Goal: Information Seeking & Learning: Learn about a topic

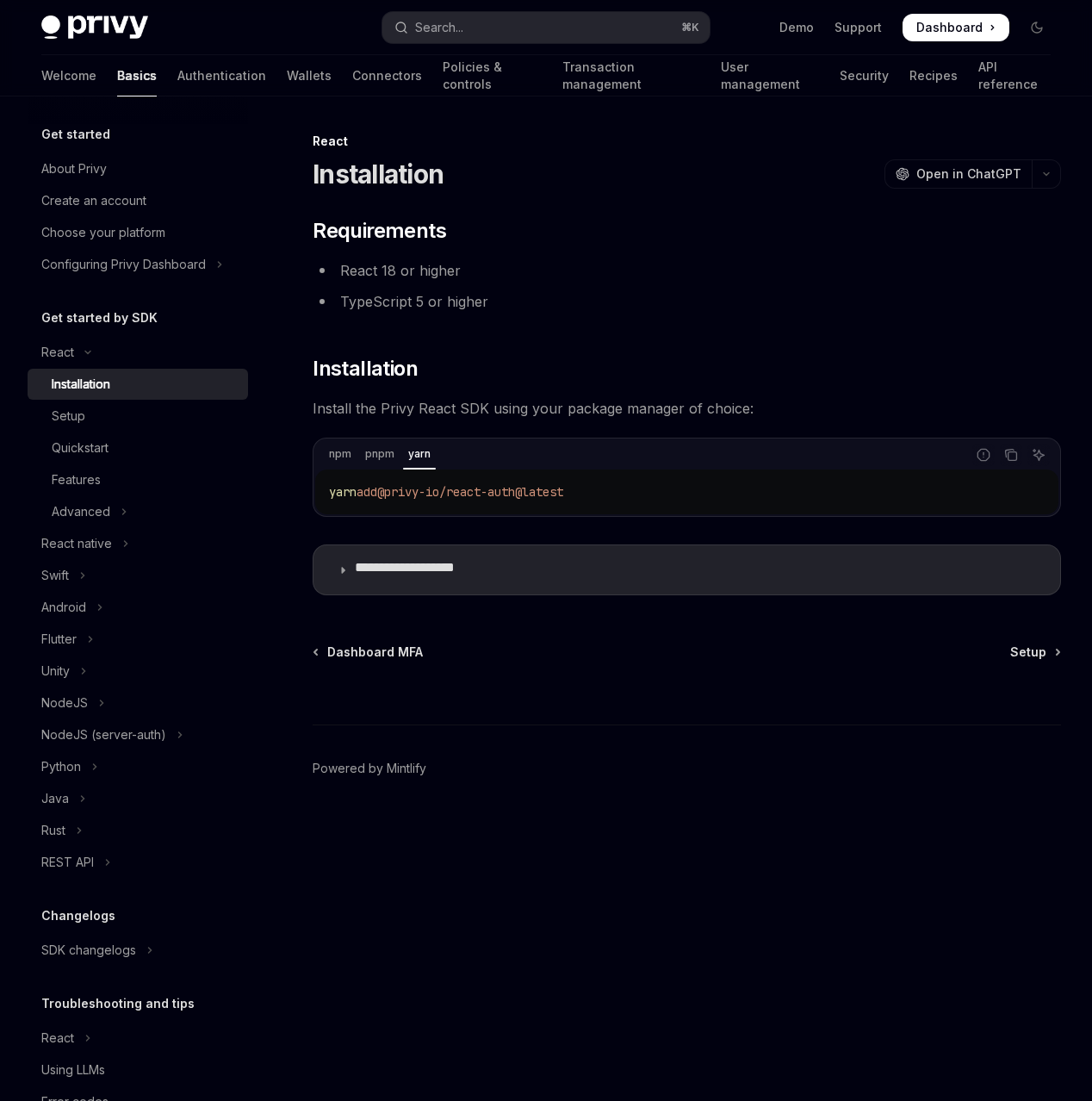
click at [217, 399] on link "Installation" at bounding box center [138, 384] width 221 height 31
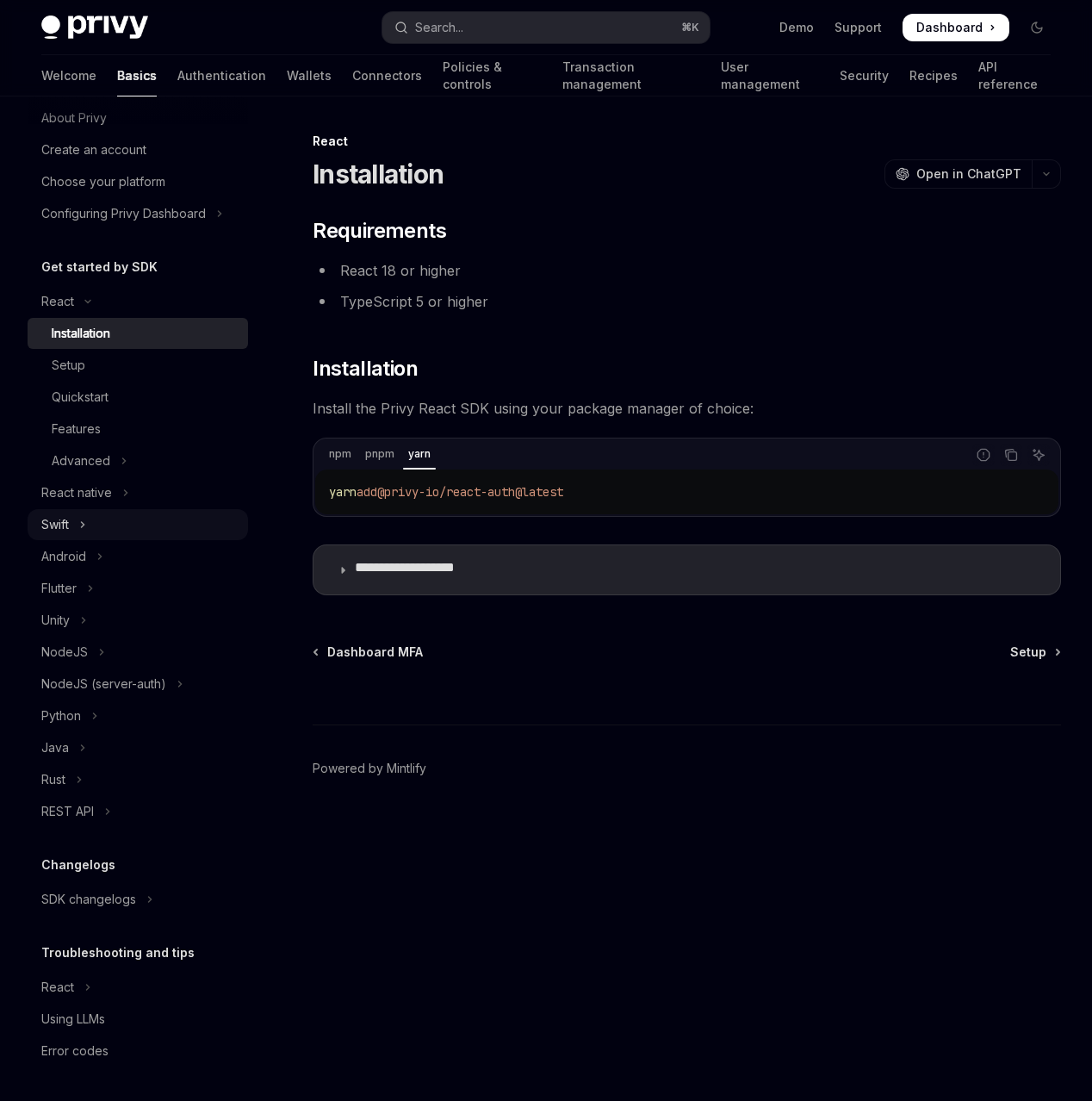
scroll to position [334, 0]
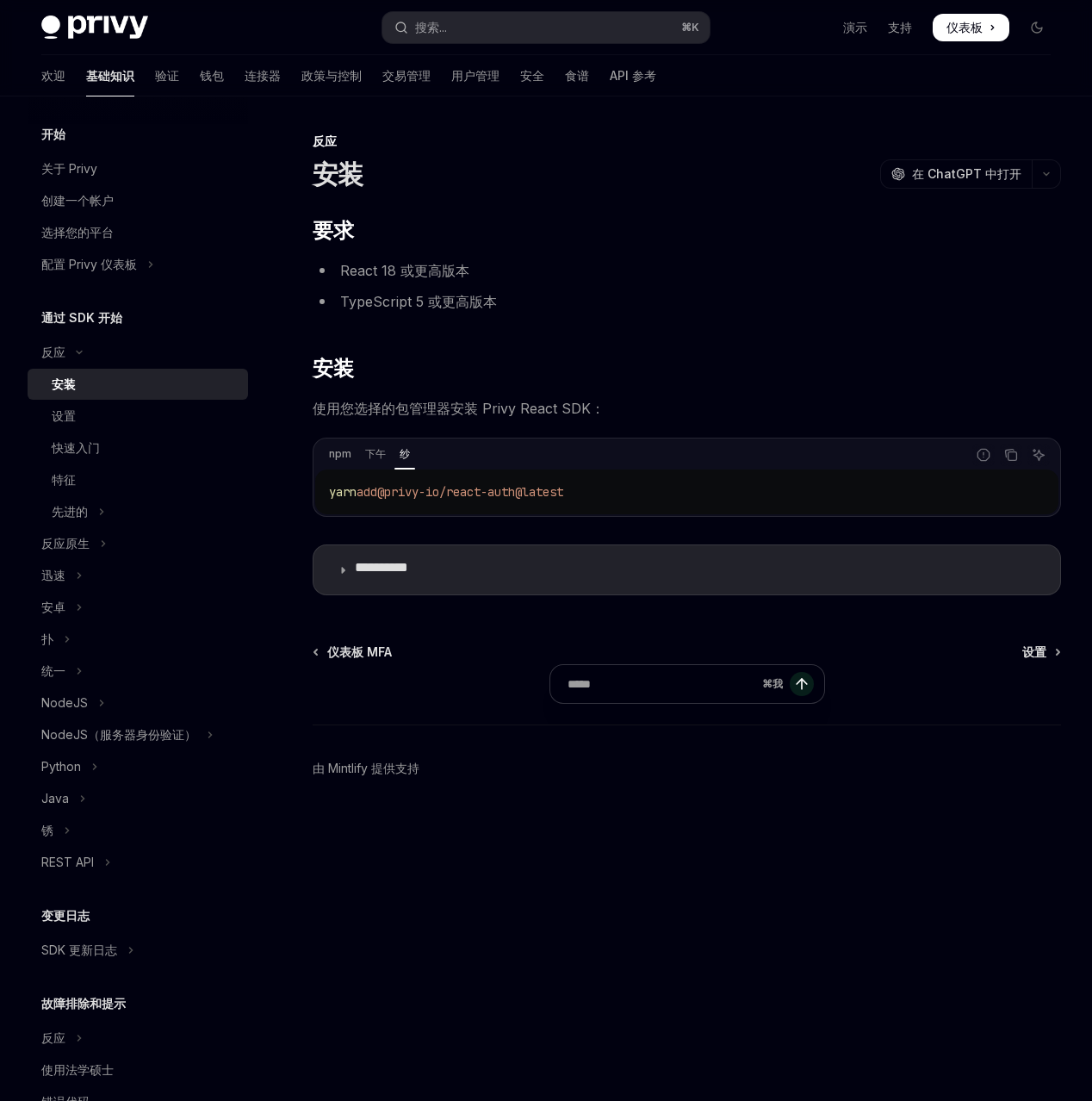
click at [275, 356] on div "开始 关于 Privy 创建一个帐户 选择您的平台 配置 Privy 仪表板 通过 SDK 开始 反应 安装 设置 快速入门 特征 先进的 反应原生 迅速 安…" at bounding box center [152, 599] width 248 height 1005
click at [208, 82] on font "钱包" at bounding box center [212, 75] width 24 height 15
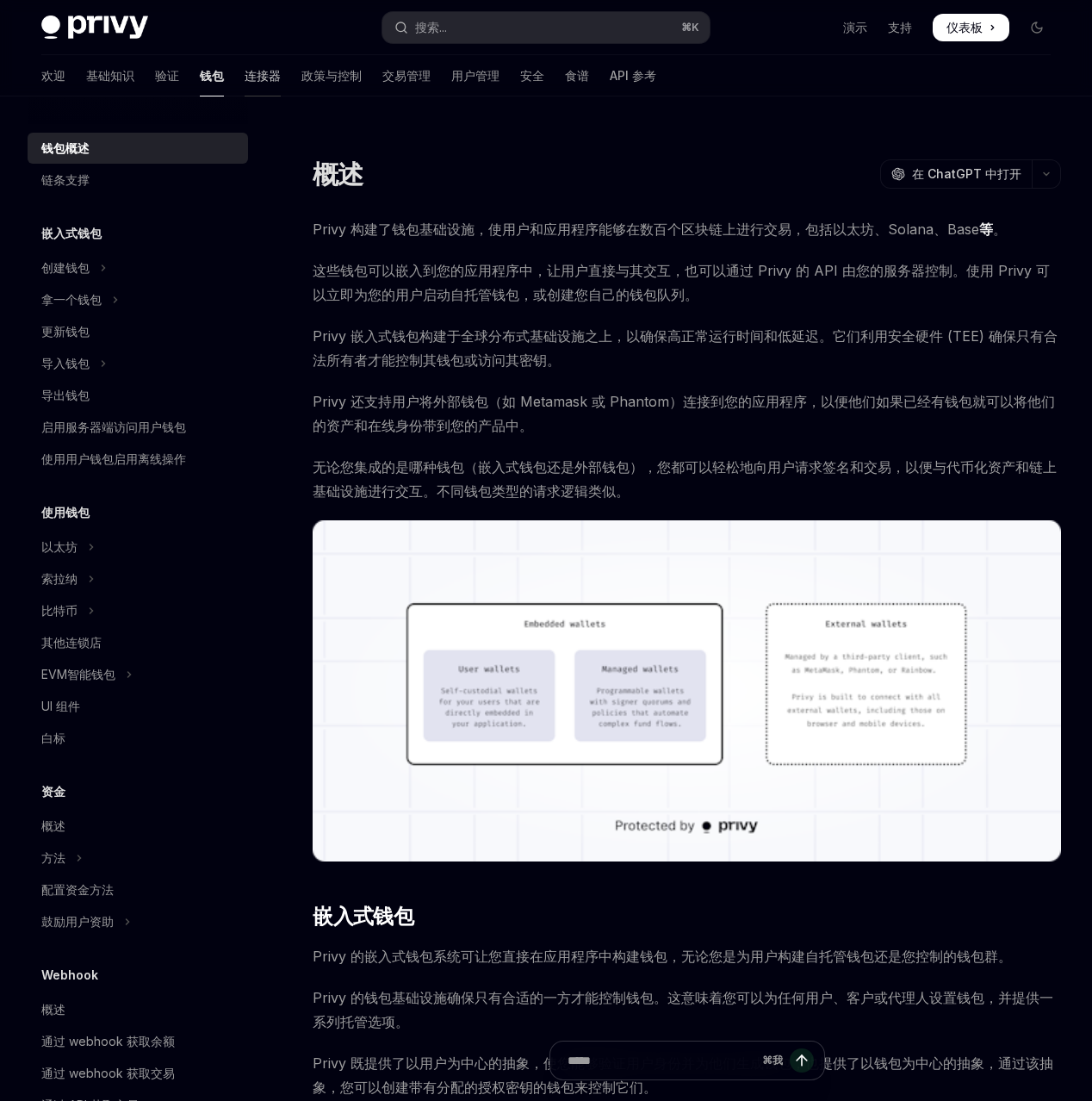
click at [280, 82] on font "连接器" at bounding box center [263, 75] width 37 height 15
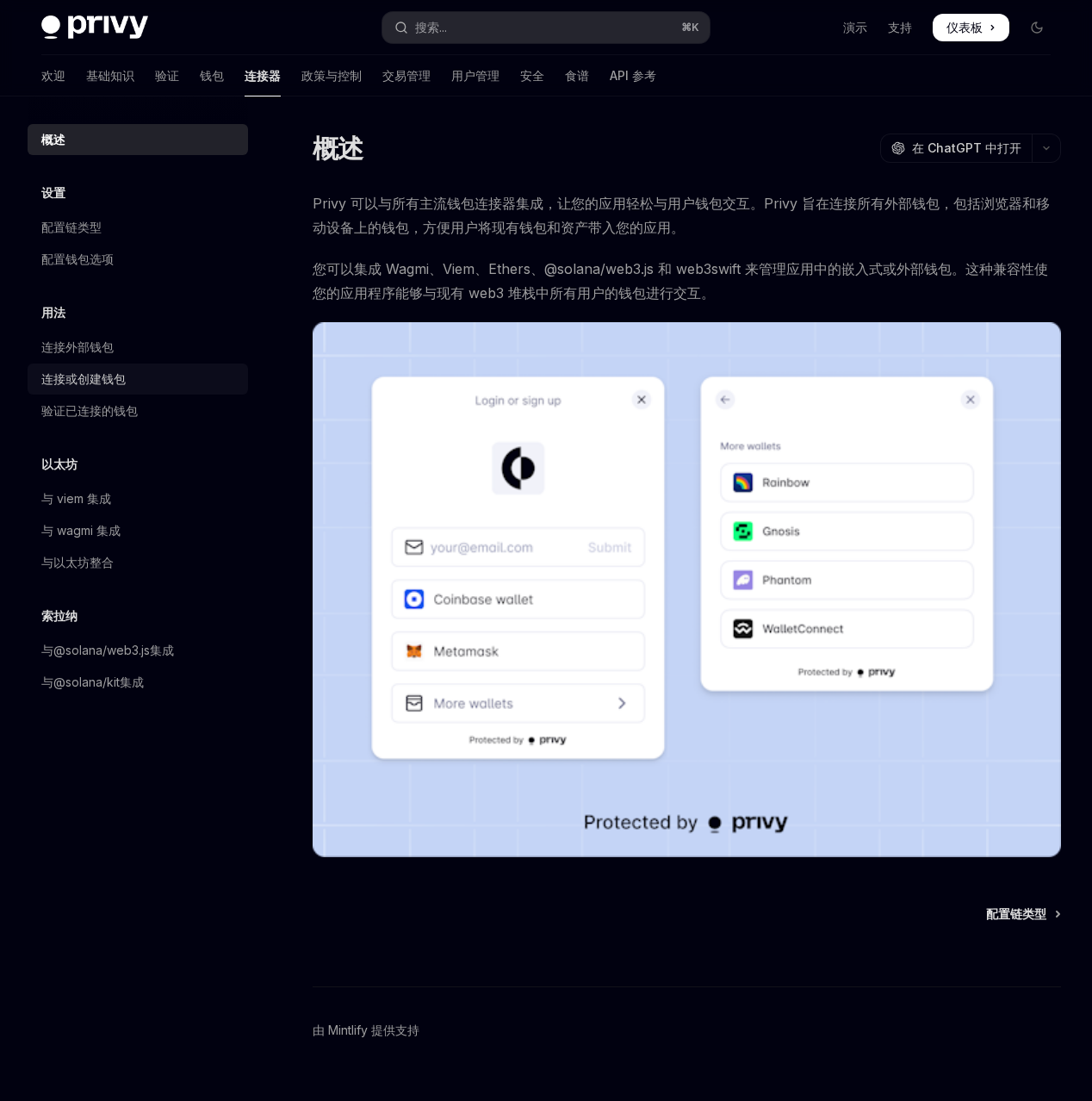
click at [126, 385] on font "连接或创建钱包" at bounding box center [83, 379] width 84 height 15
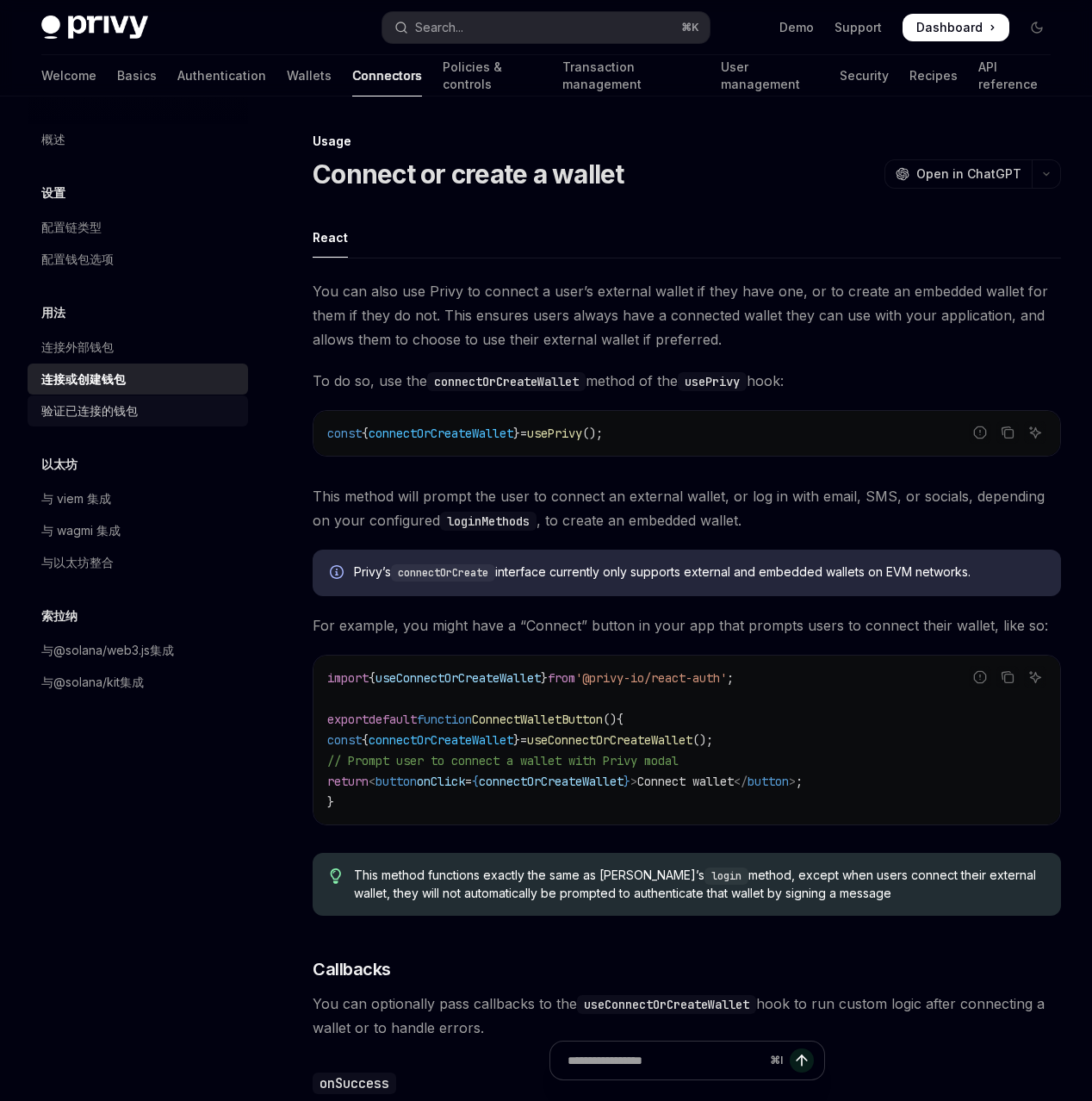
type textarea "*"
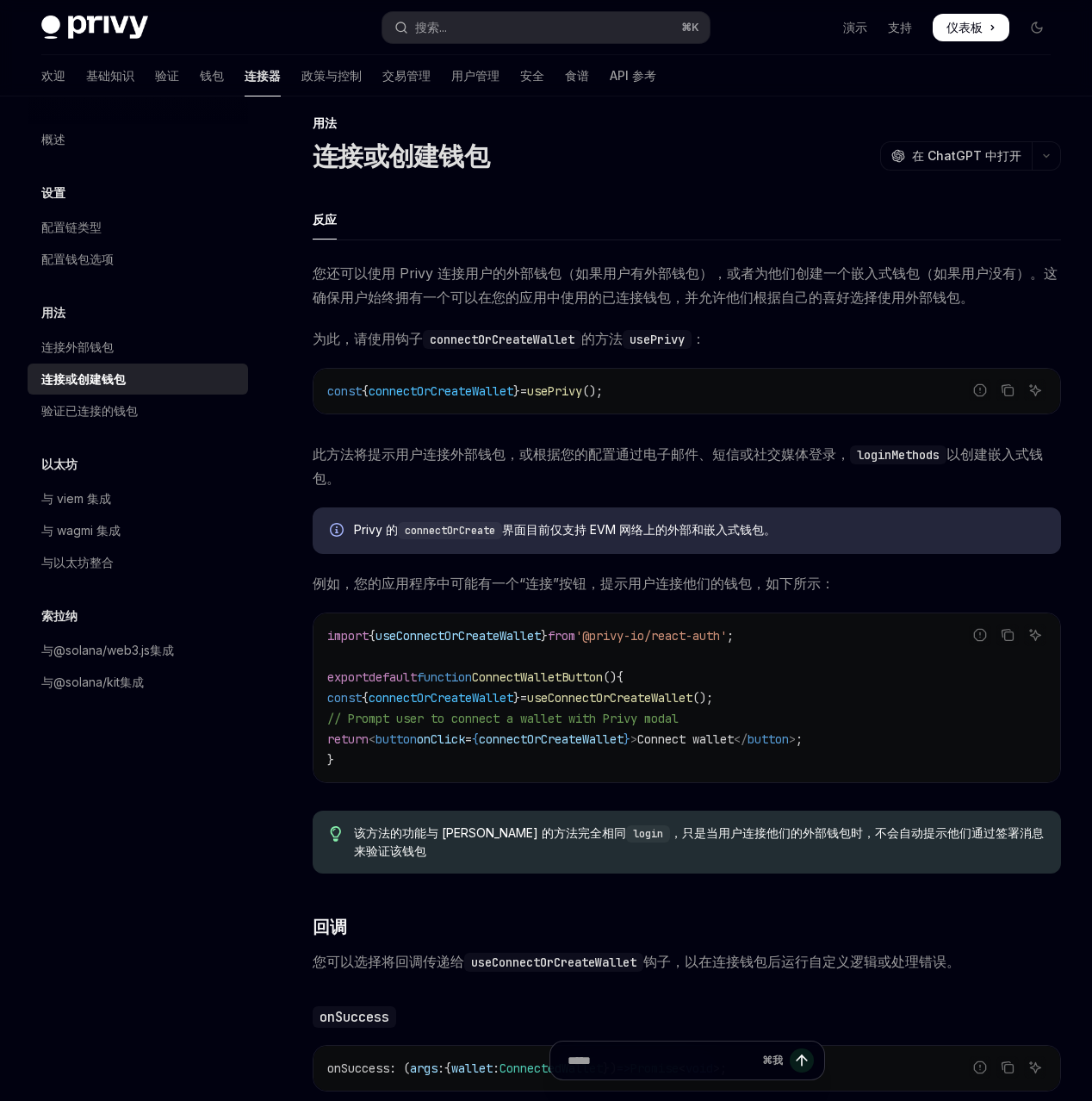
scroll to position [20, 0]
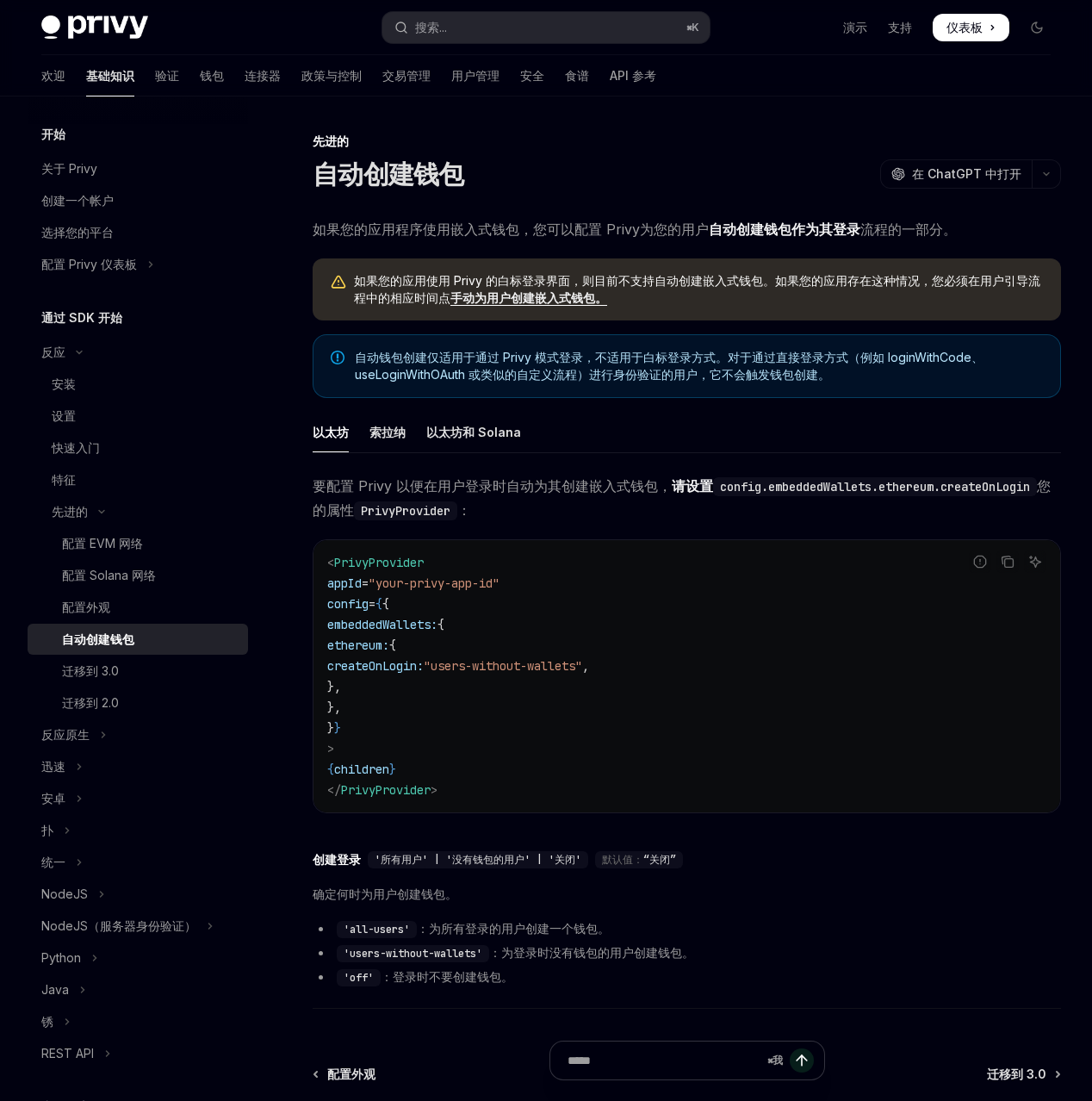
scroll to position [246, 0]
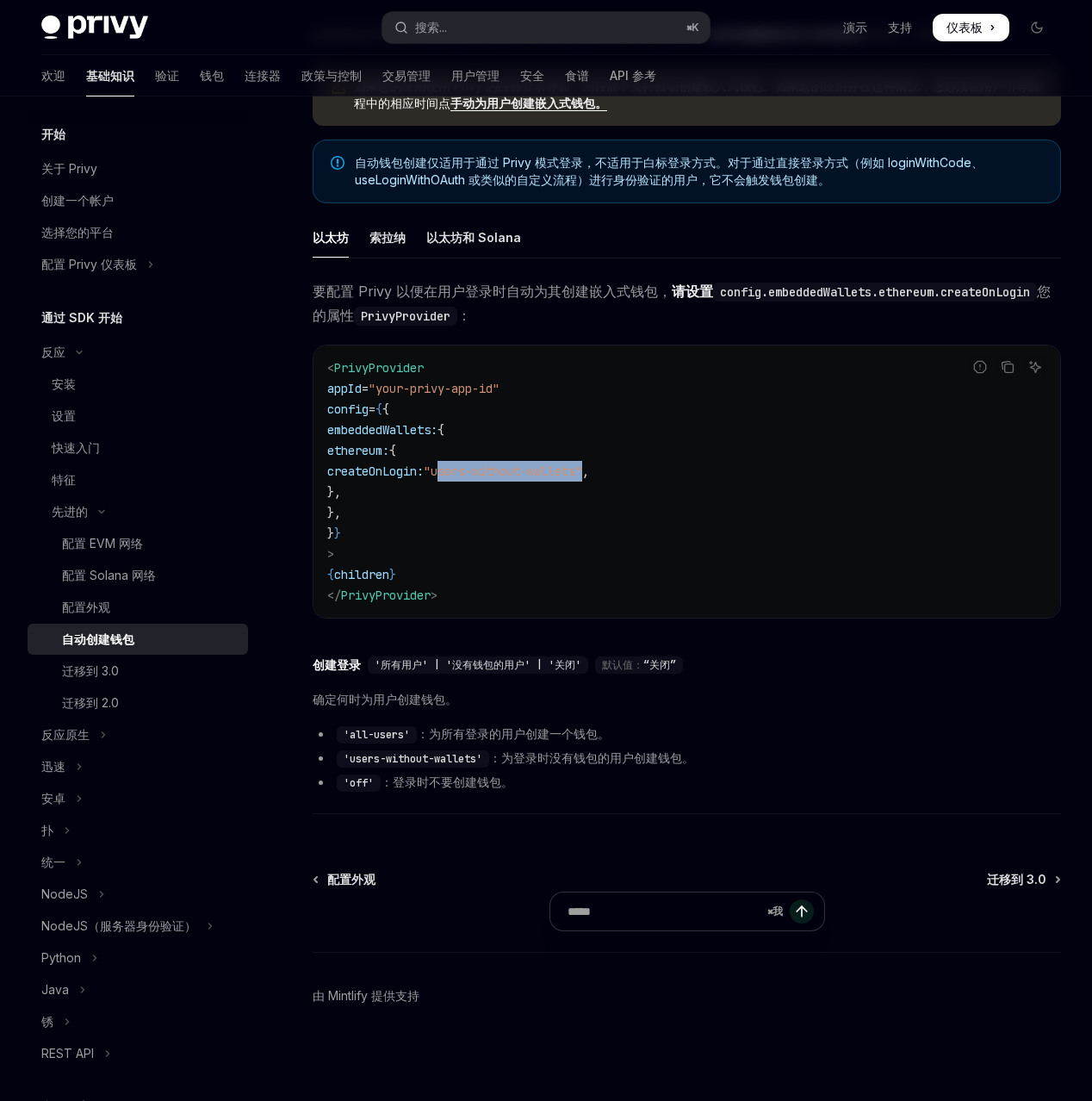
click at [583, 479] on span ""users-without-wallets"" at bounding box center [503, 472] width 159 height 16
click at [885, 606] on code "< PrivyProvider appId = "your-privy-app-id" config = { { embeddedWallets: { eth…" at bounding box center [687, 482] width 719 height 248
drag, startPoint x: 512, startPoint y: 776, endPoint x: 664, endPoint y: 775, distance: 152.0
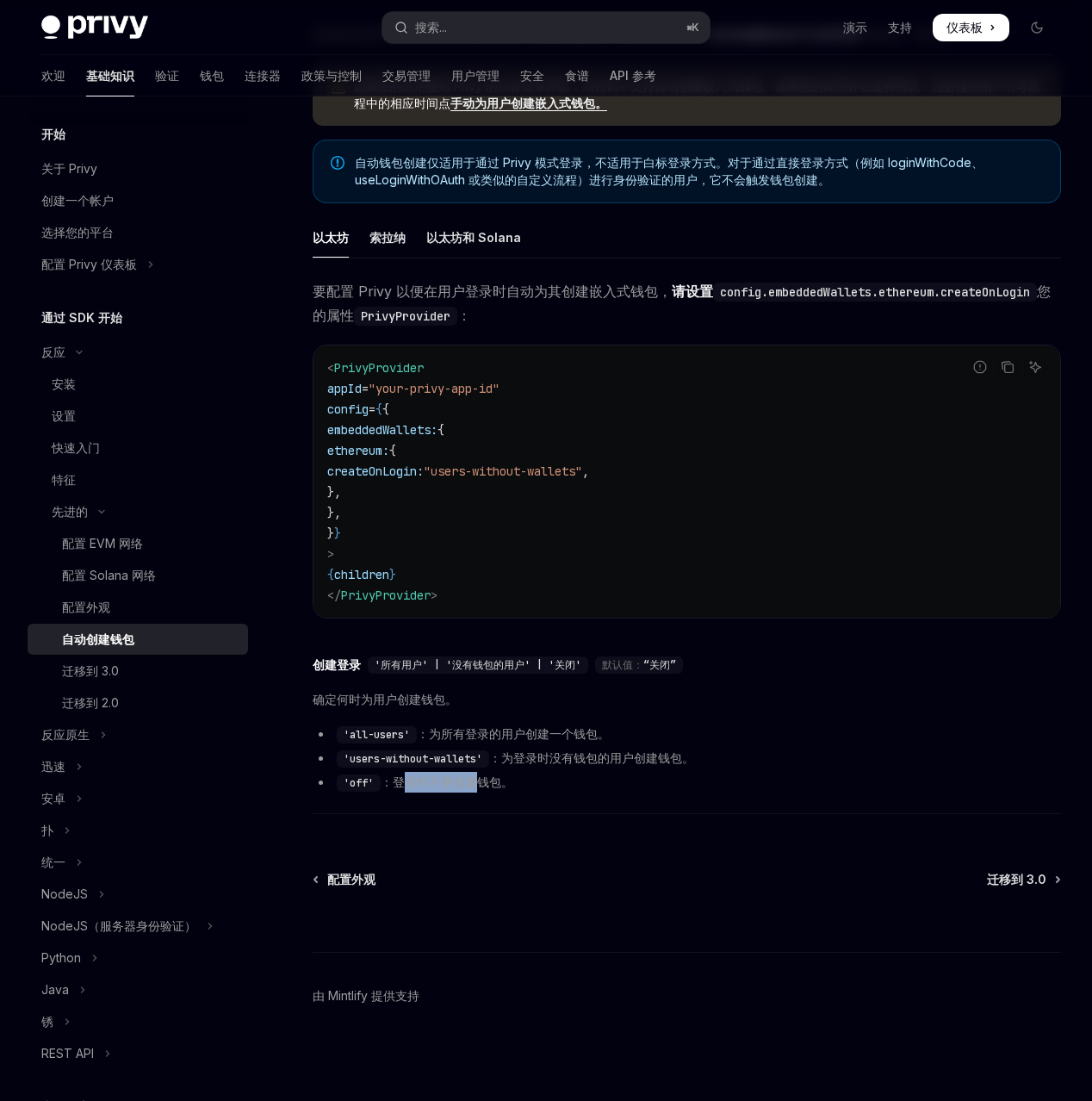
click at [513, 775] on font "：登录时不要创建钱包。" at bounding box center [447, 782] width 133 height 15
click at [513, 780] on font "：登录时不要创建钱包。" at bounding box center [447, 782] width 133 height 15
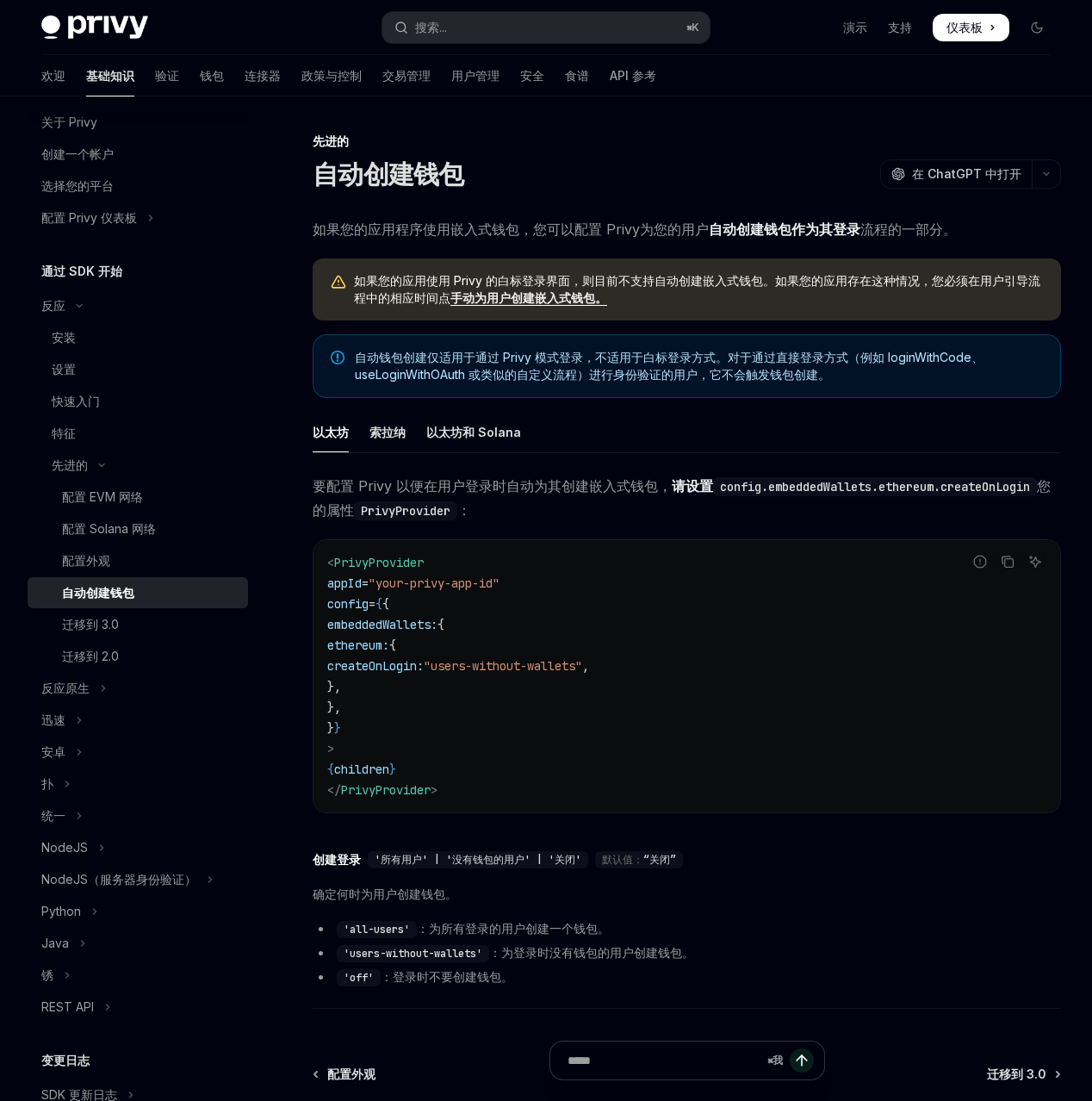
scroll to position [0, 0]
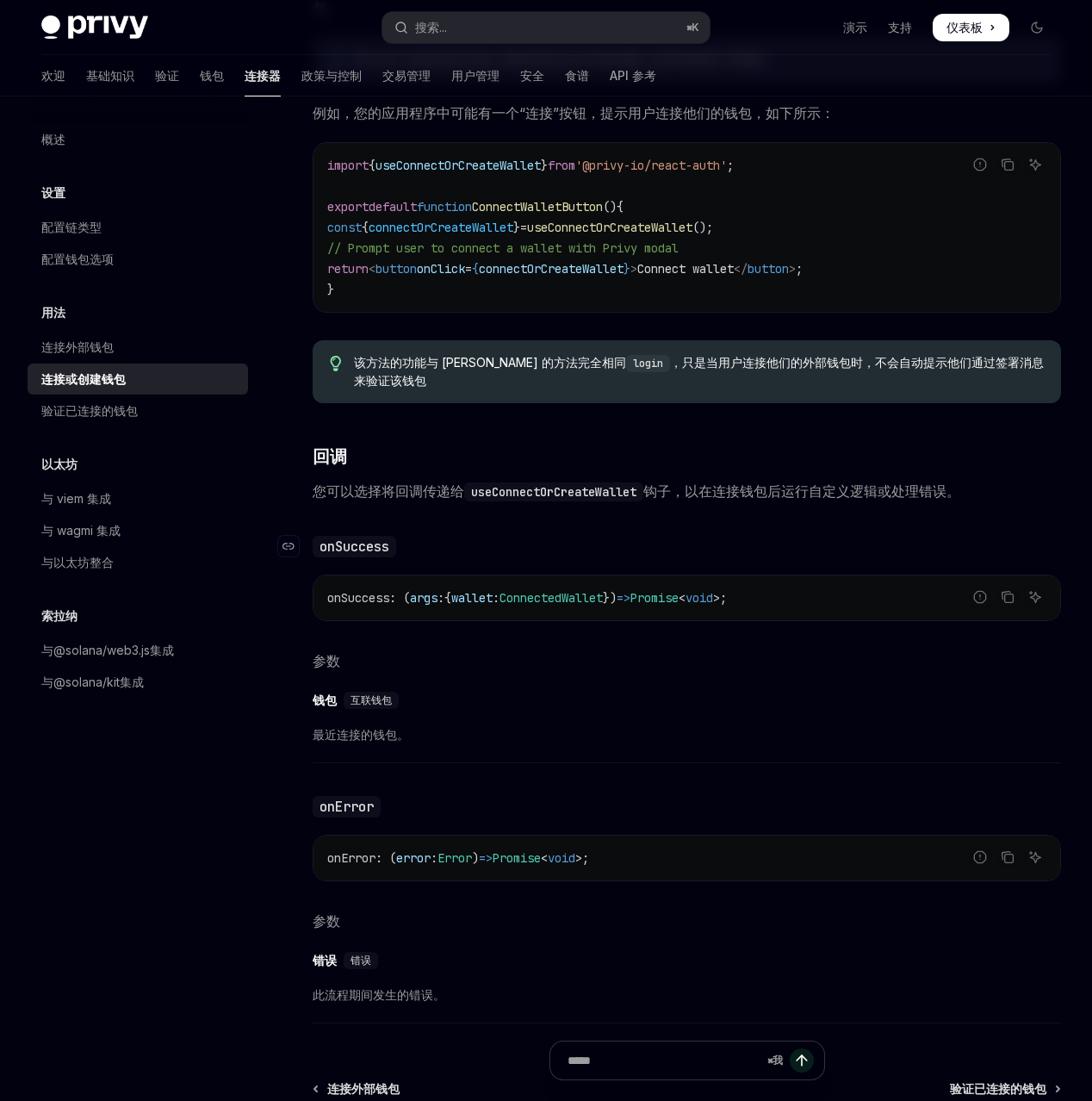
scroll to position [303, 0]
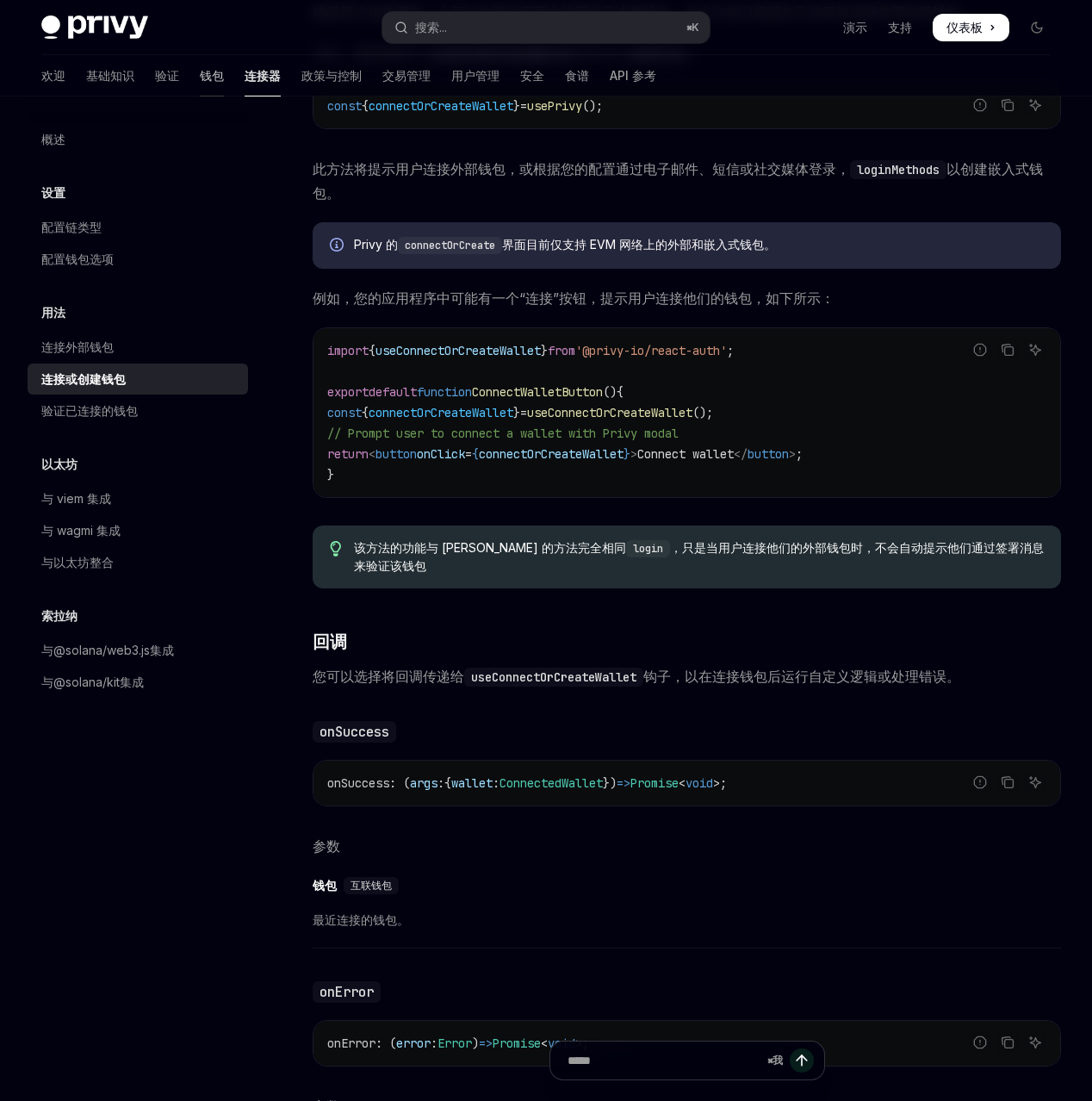
click at [208, 96] on link "钱包" at bounding box center [212, 76] width 24 height 42
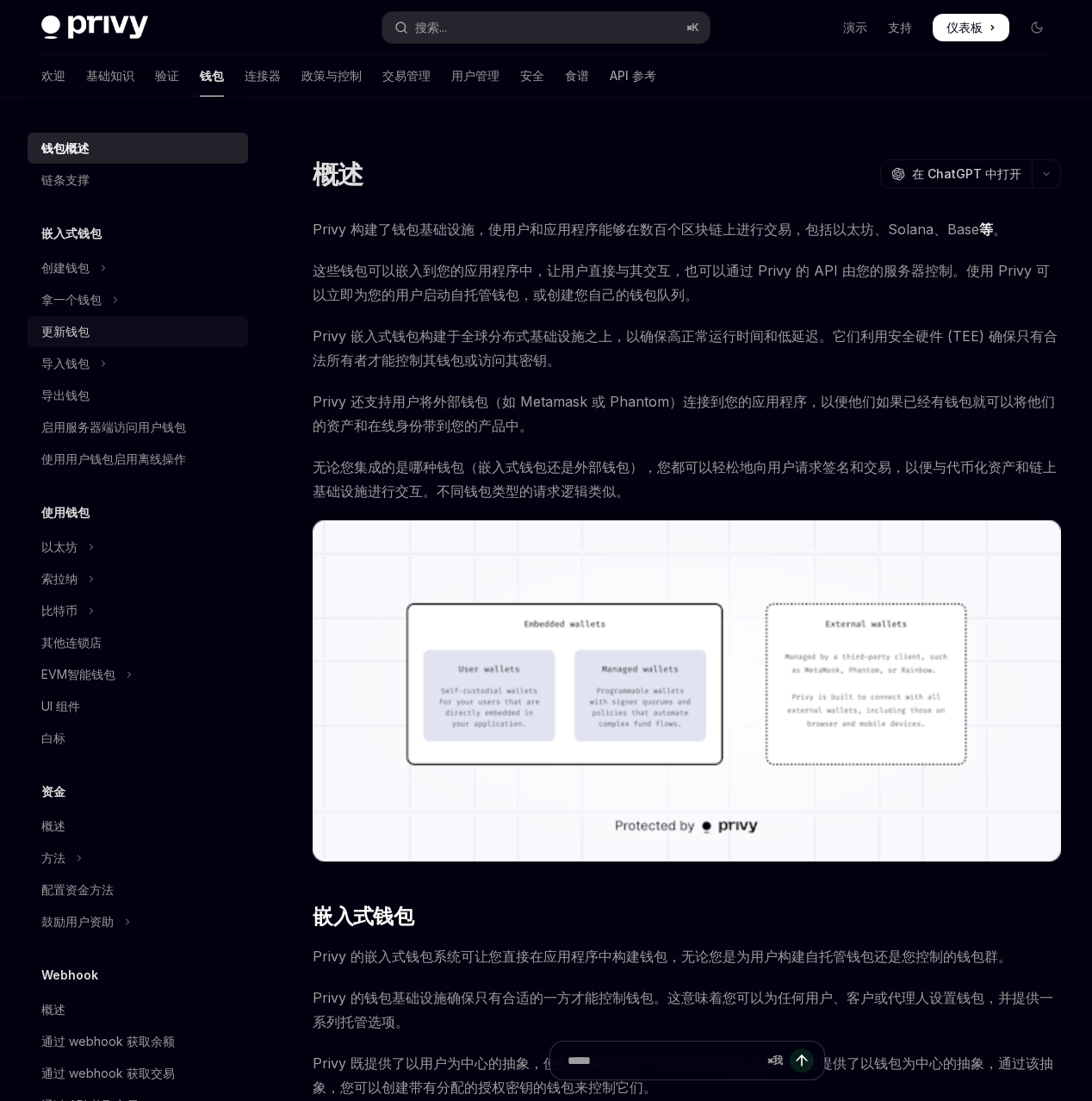
click at [174, 342] on div "更新钱包" at bounding box center [140, 331] width 196 height 21
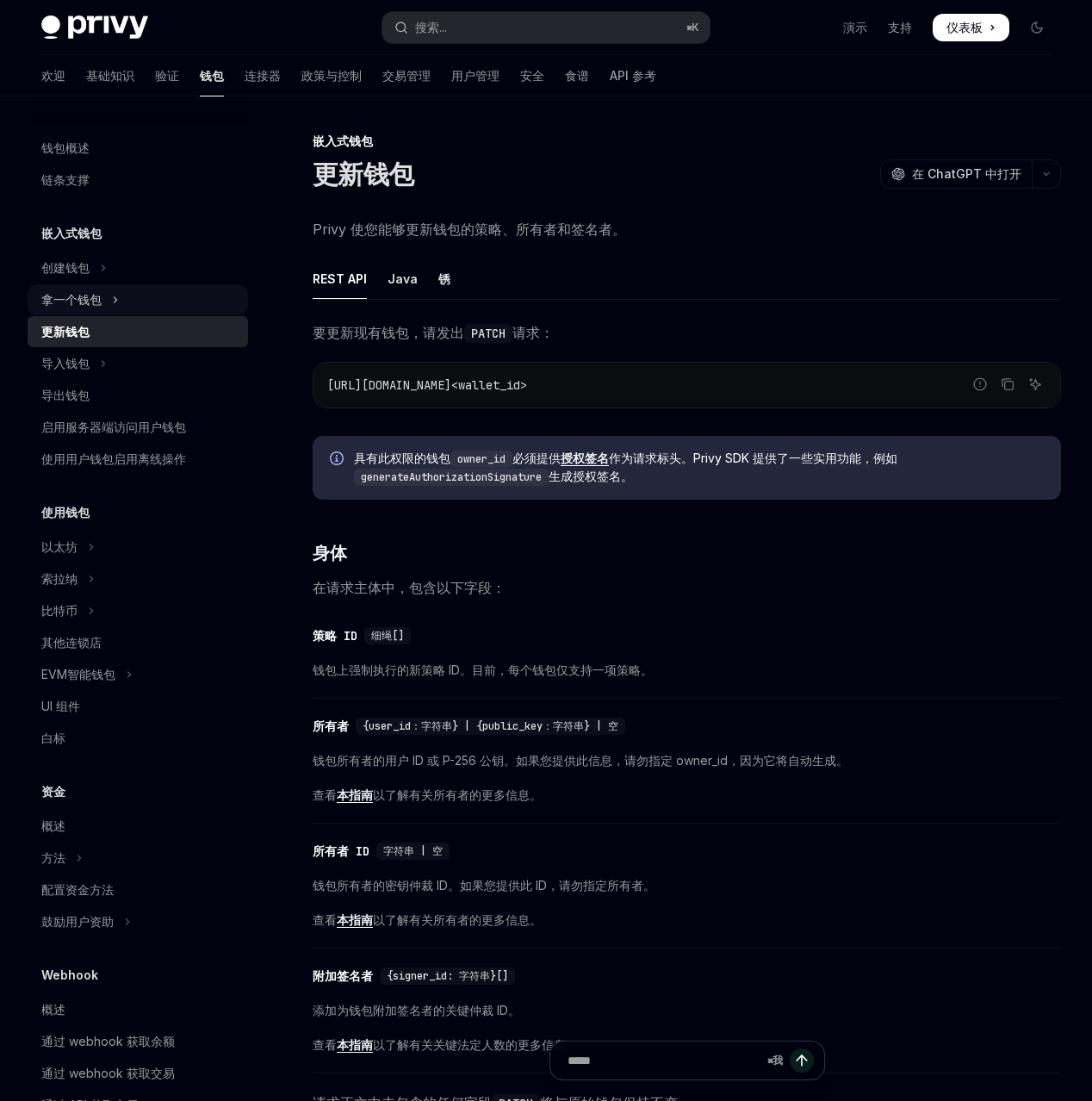
click at [184, 315] on button "拿一个钱包" at bounding box center [138, 299] width 221 height 31
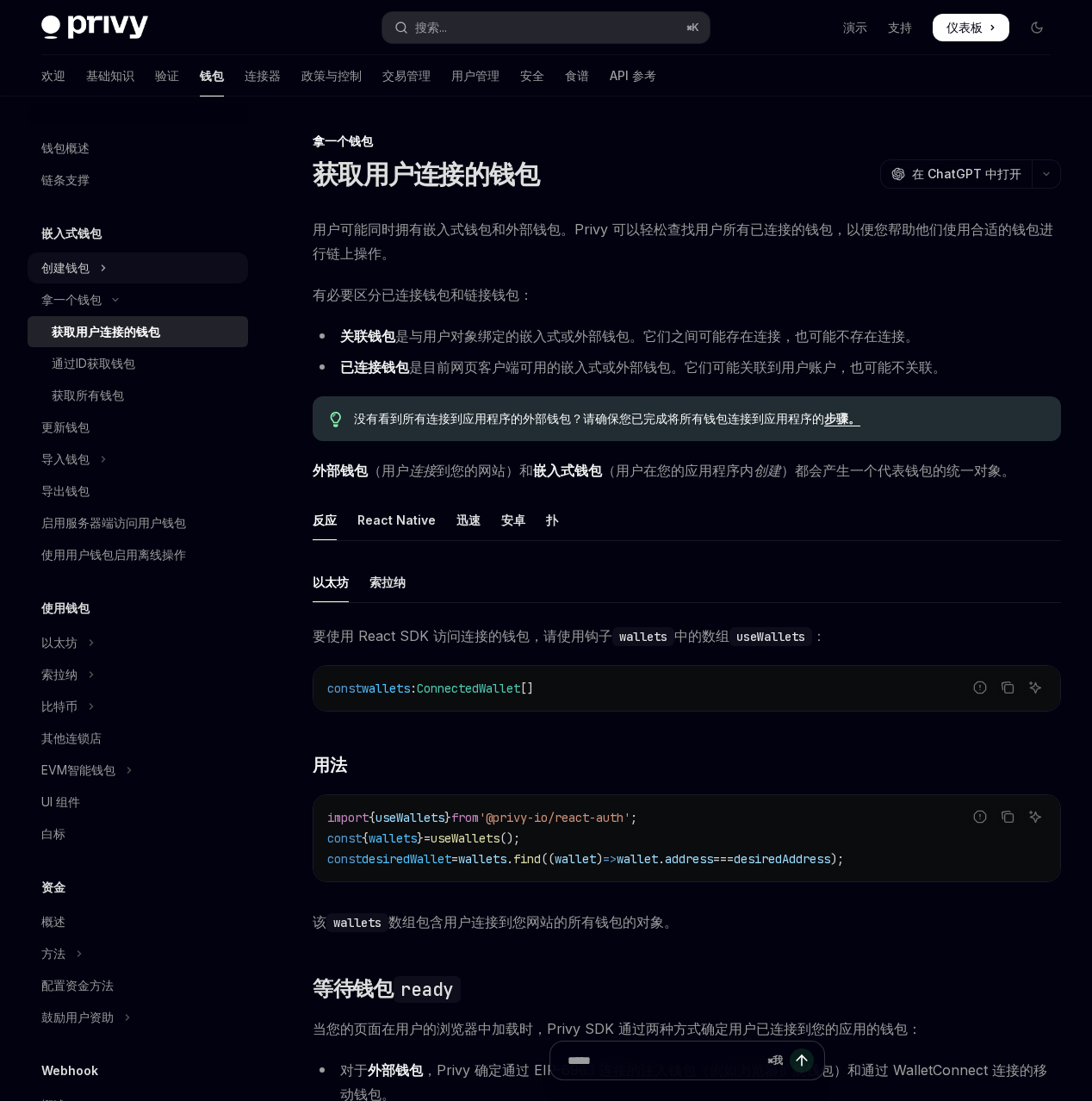
click at [170, 283] on button "创建钱包" at bounding box center [138, 268] width 221 height 31
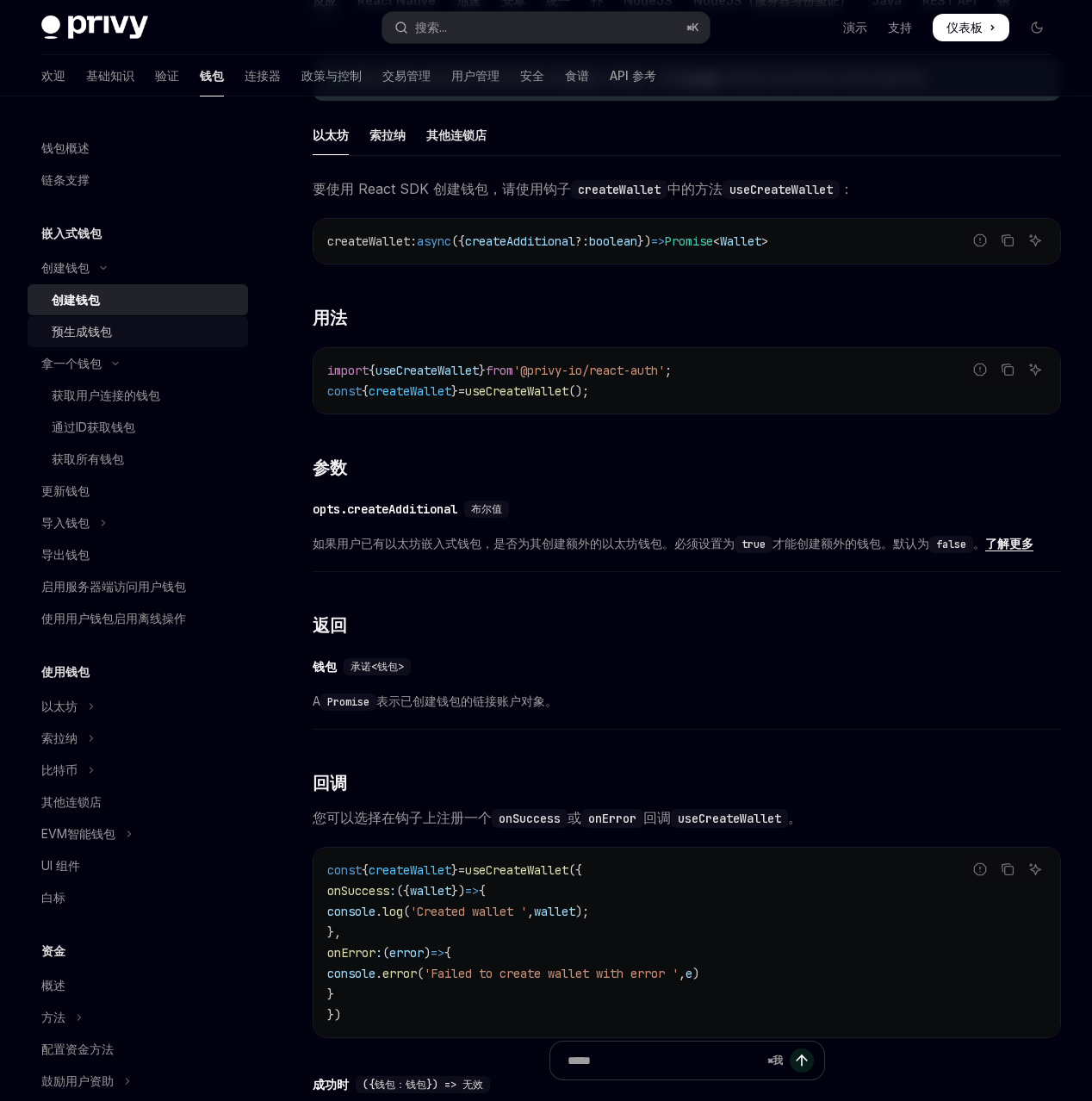
click at [141, 342] on div "预生成钱包" at bounding box center [145, 331] width 186 height 21
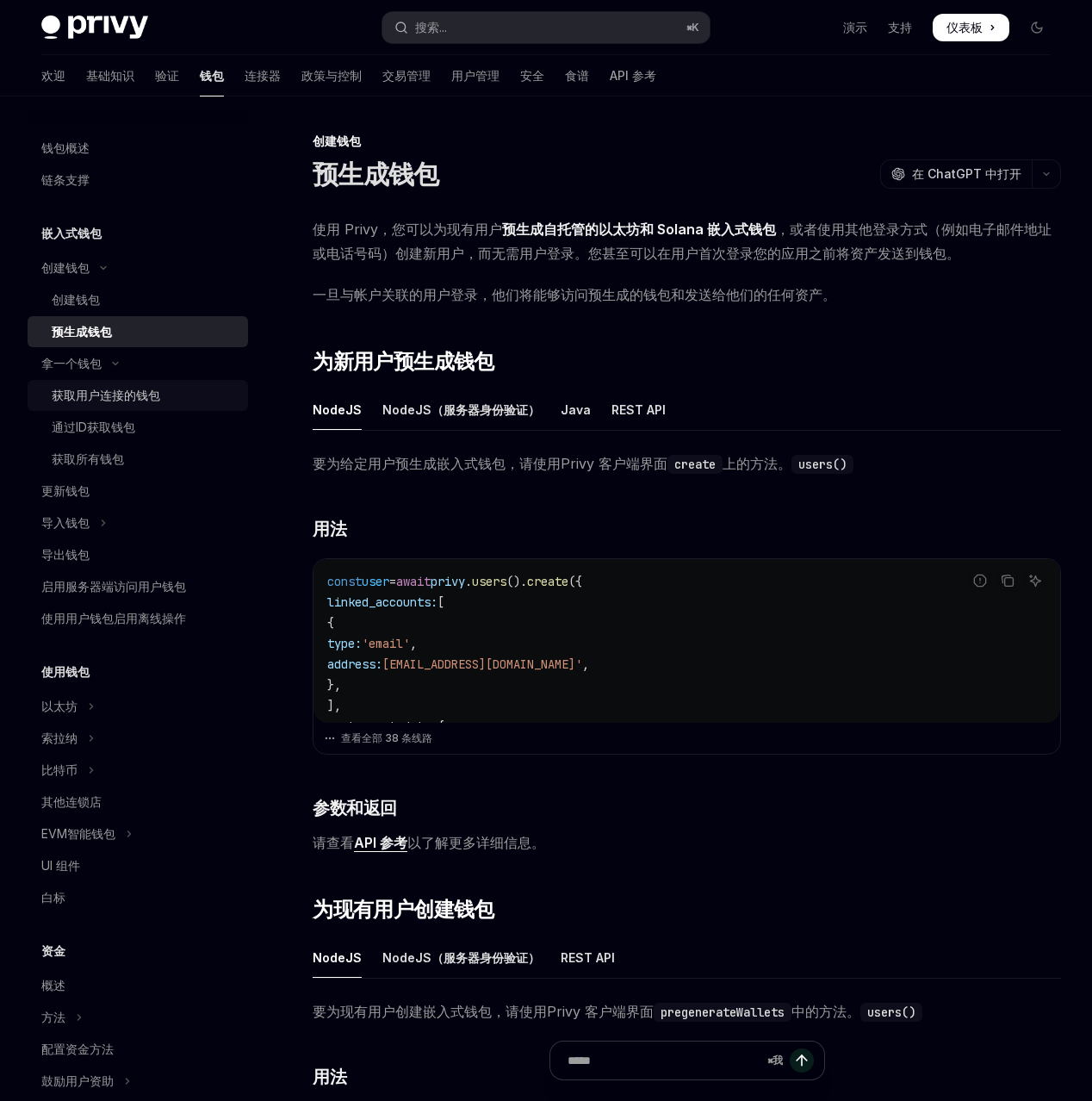
click at [145, 402] on font "获取用户连接的钱包" at bounding box center [106, 394] width 109 height 15
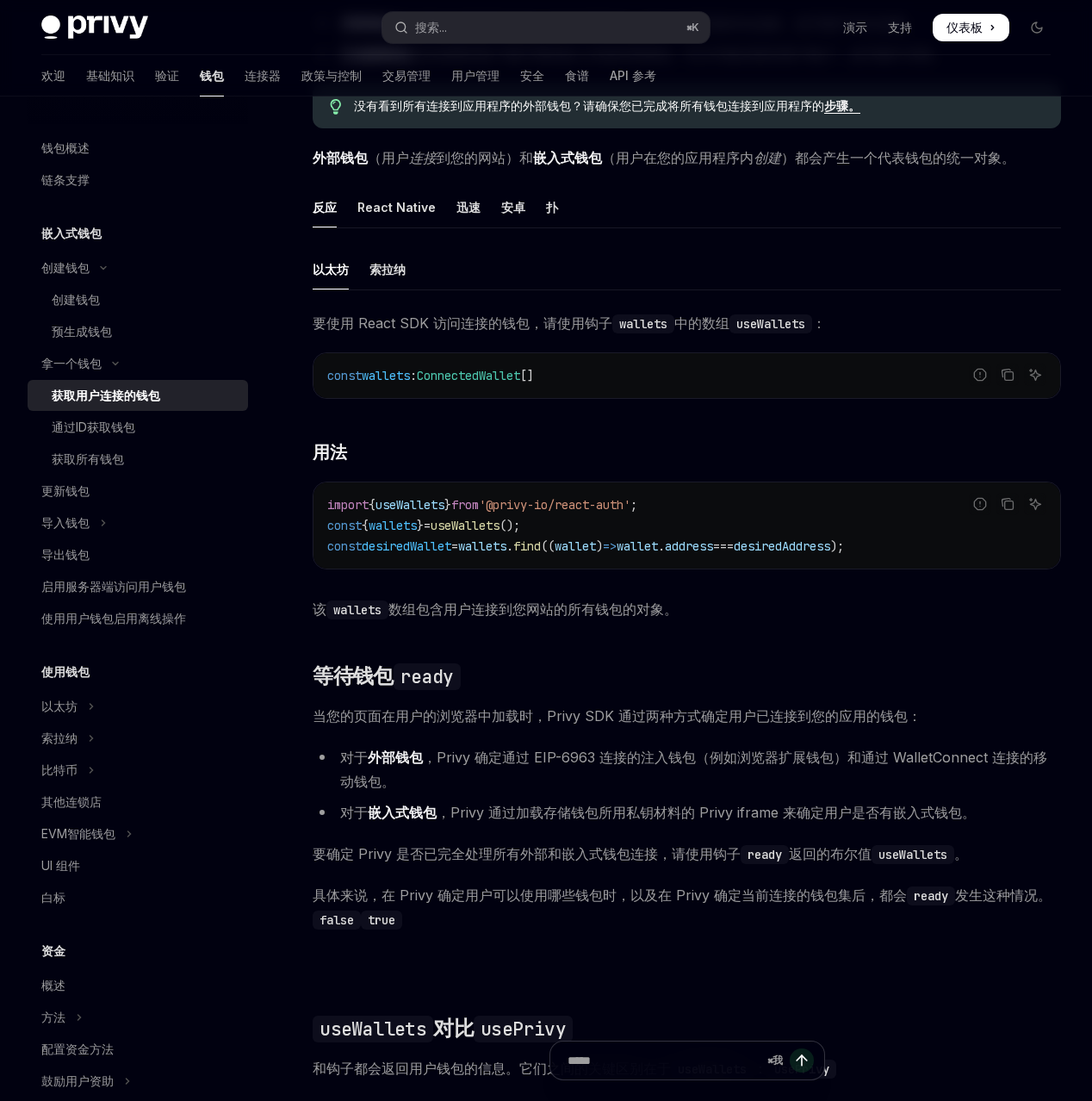
scroll to position [352, 0]
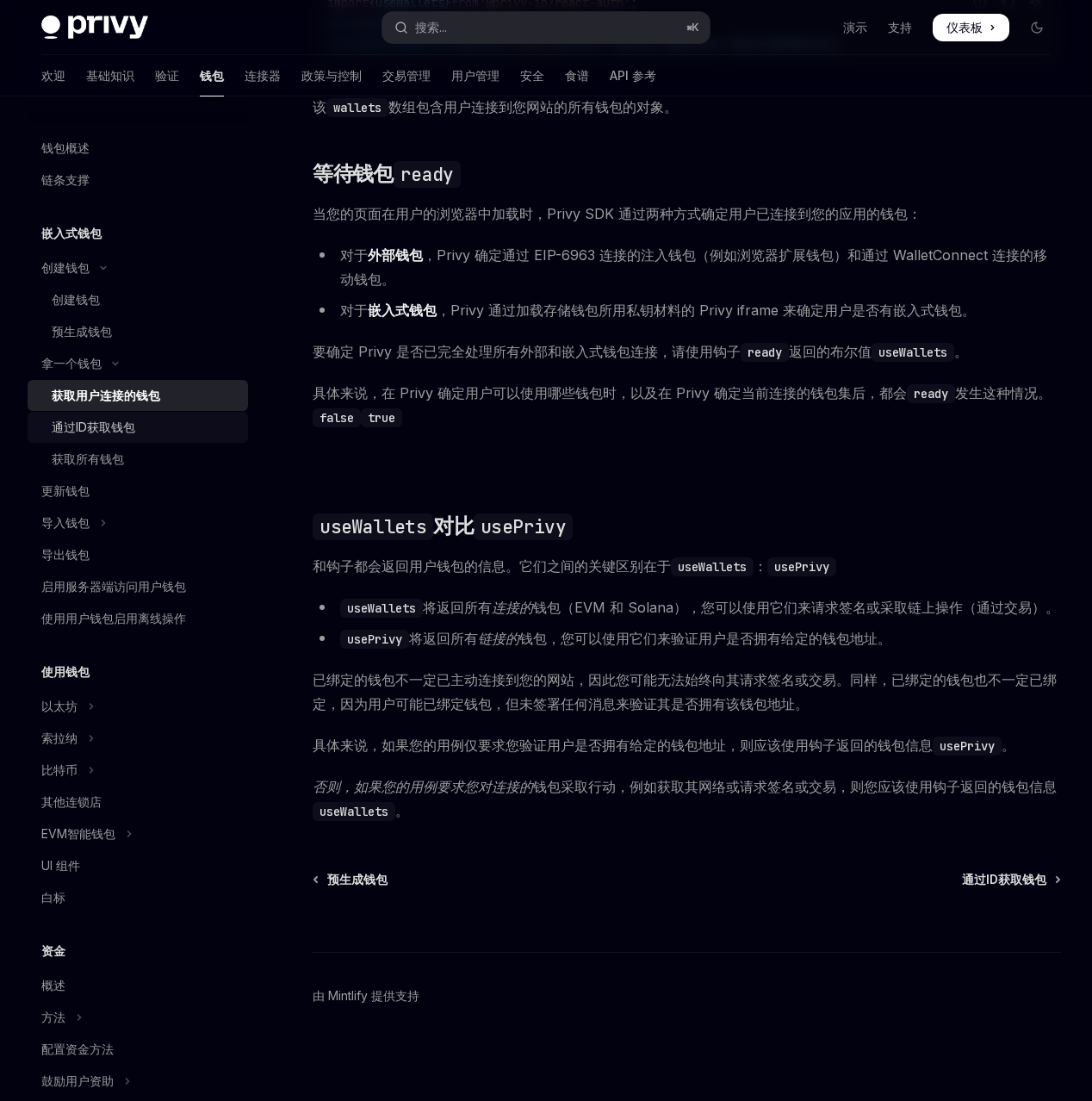
click at [220, 443] on link "通过ID获取钱包" at bounding box center [138, 427] width 221 height 31
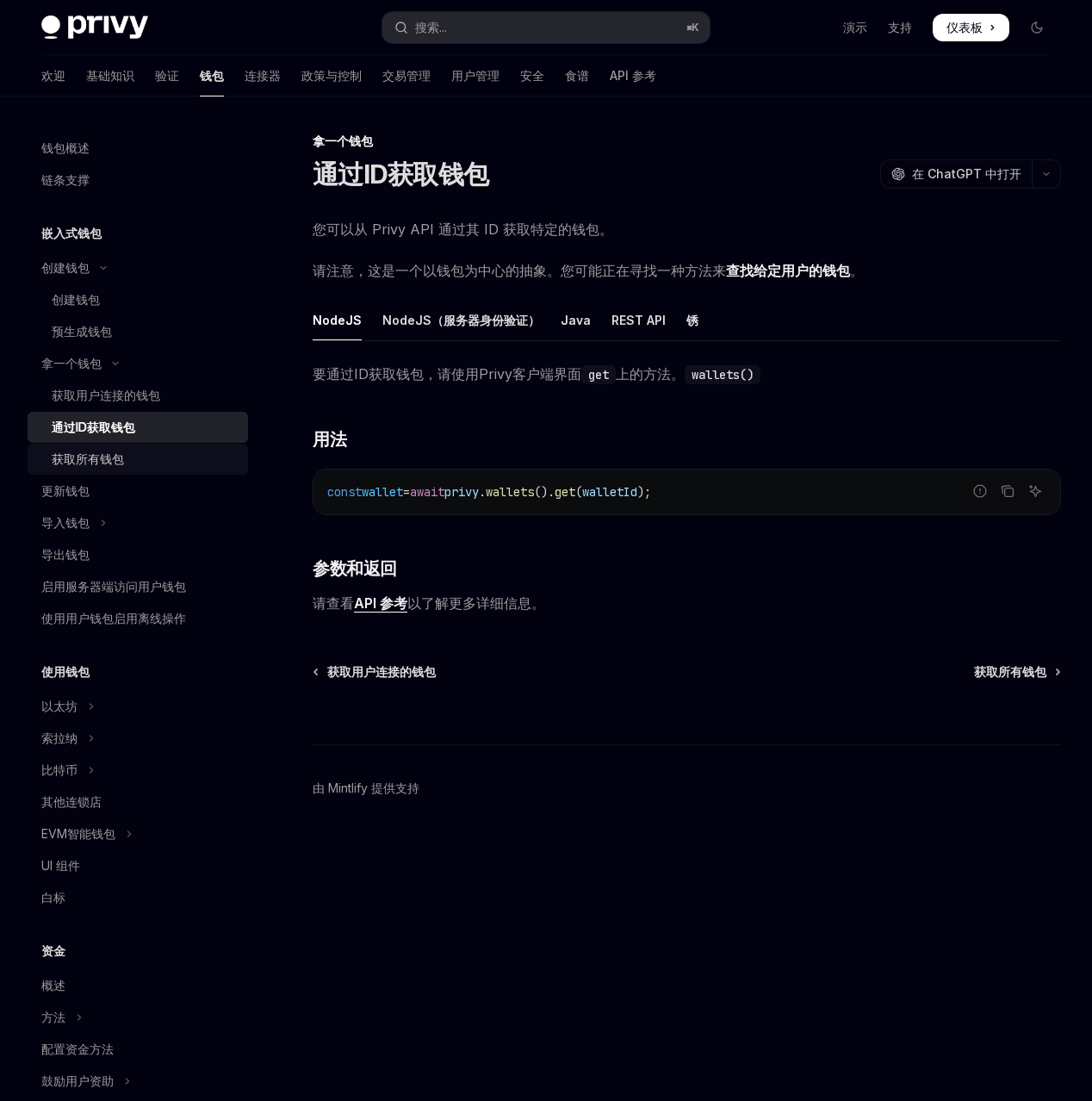
scroll to position [45, 0]
click at [222, 470] on div "获取所有钱包" at bounding box center [145, 459] width 186 height 21
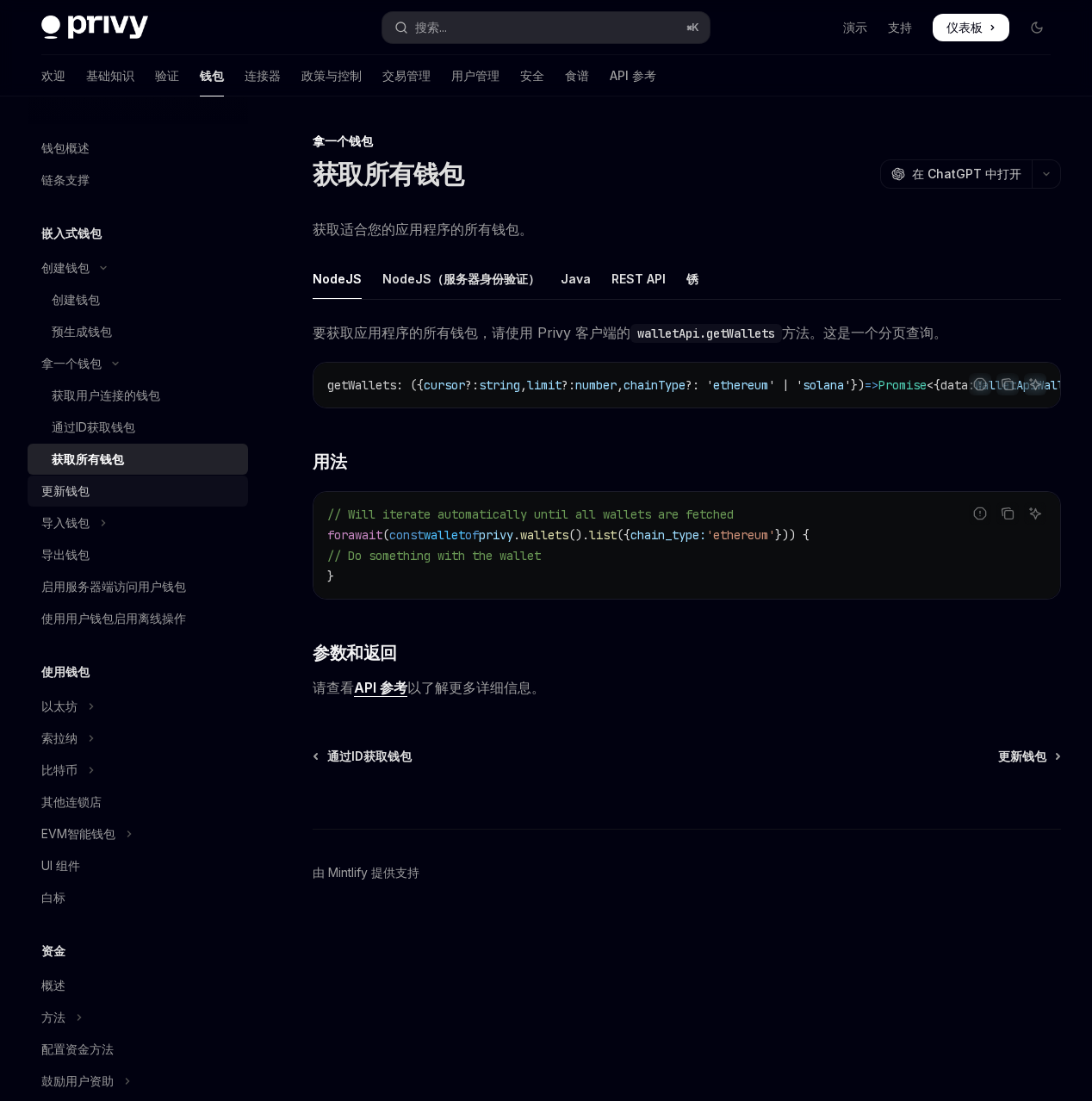
click at [232, 501] on div "更新钱包" at bounding box center [140, 491] width 196 height 21
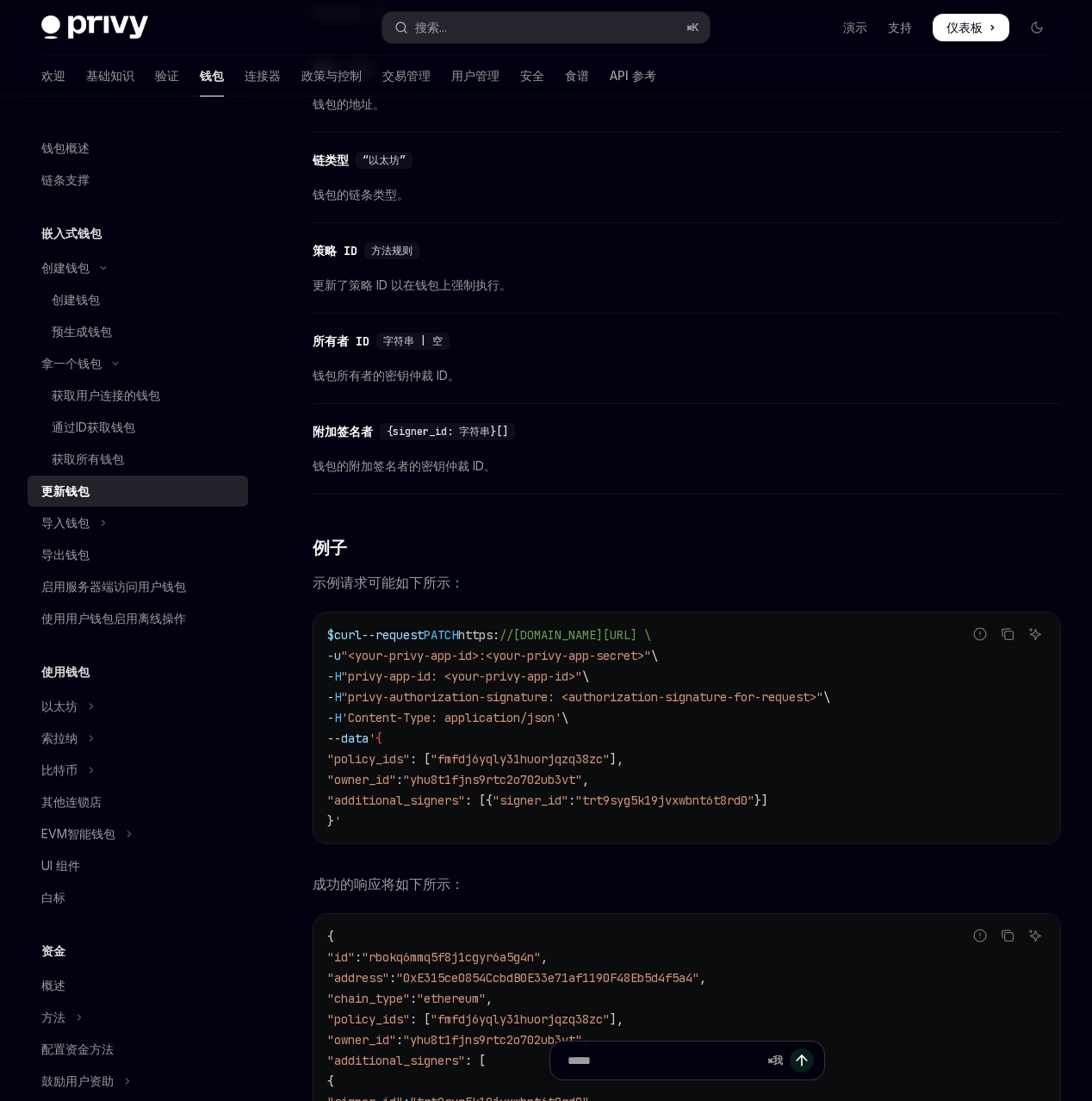
scroll to position [1282, 0]
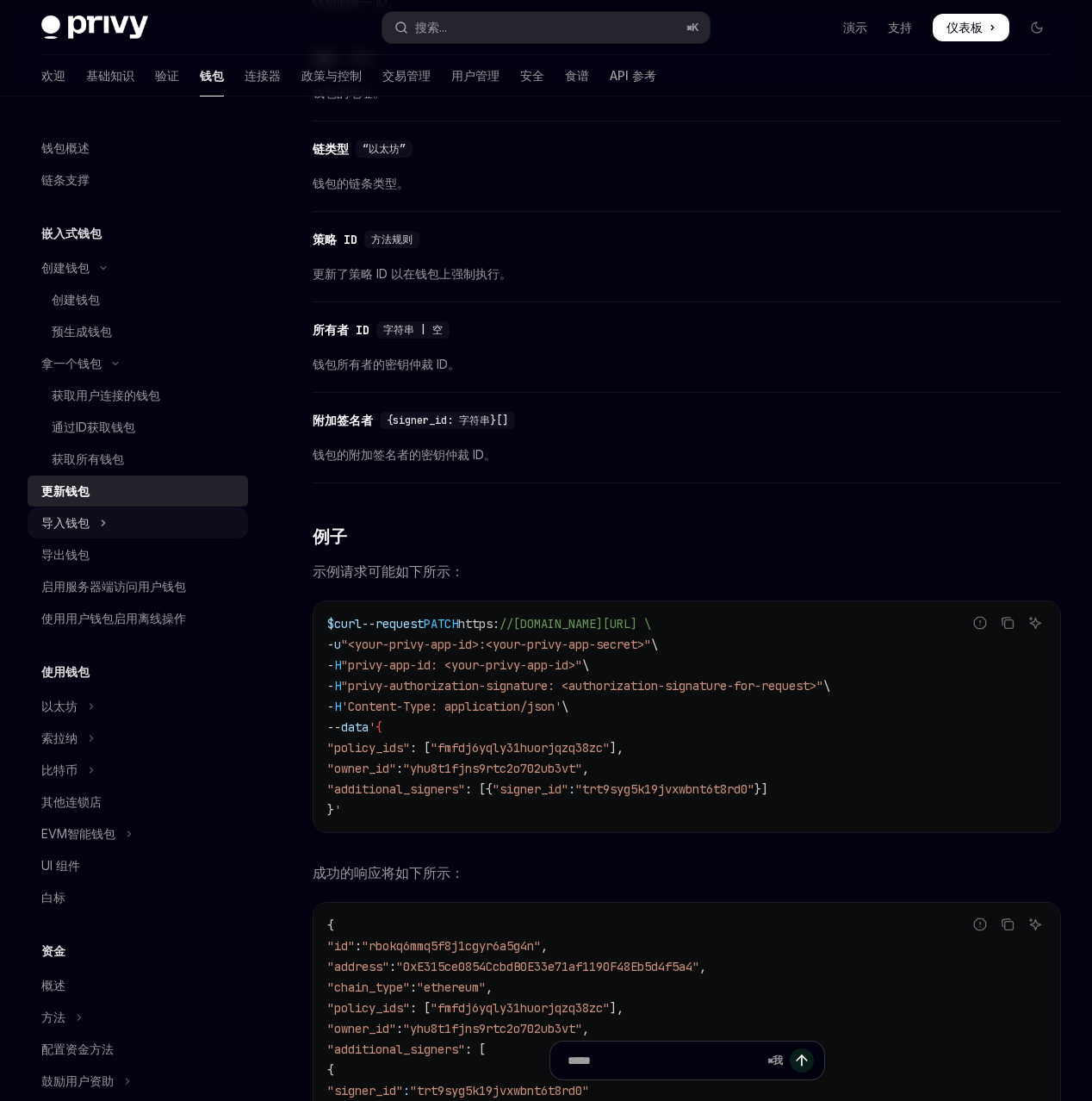
click at [192, 538] on button "导入钱包" at bounding box center [138, 522] width 221 height 31
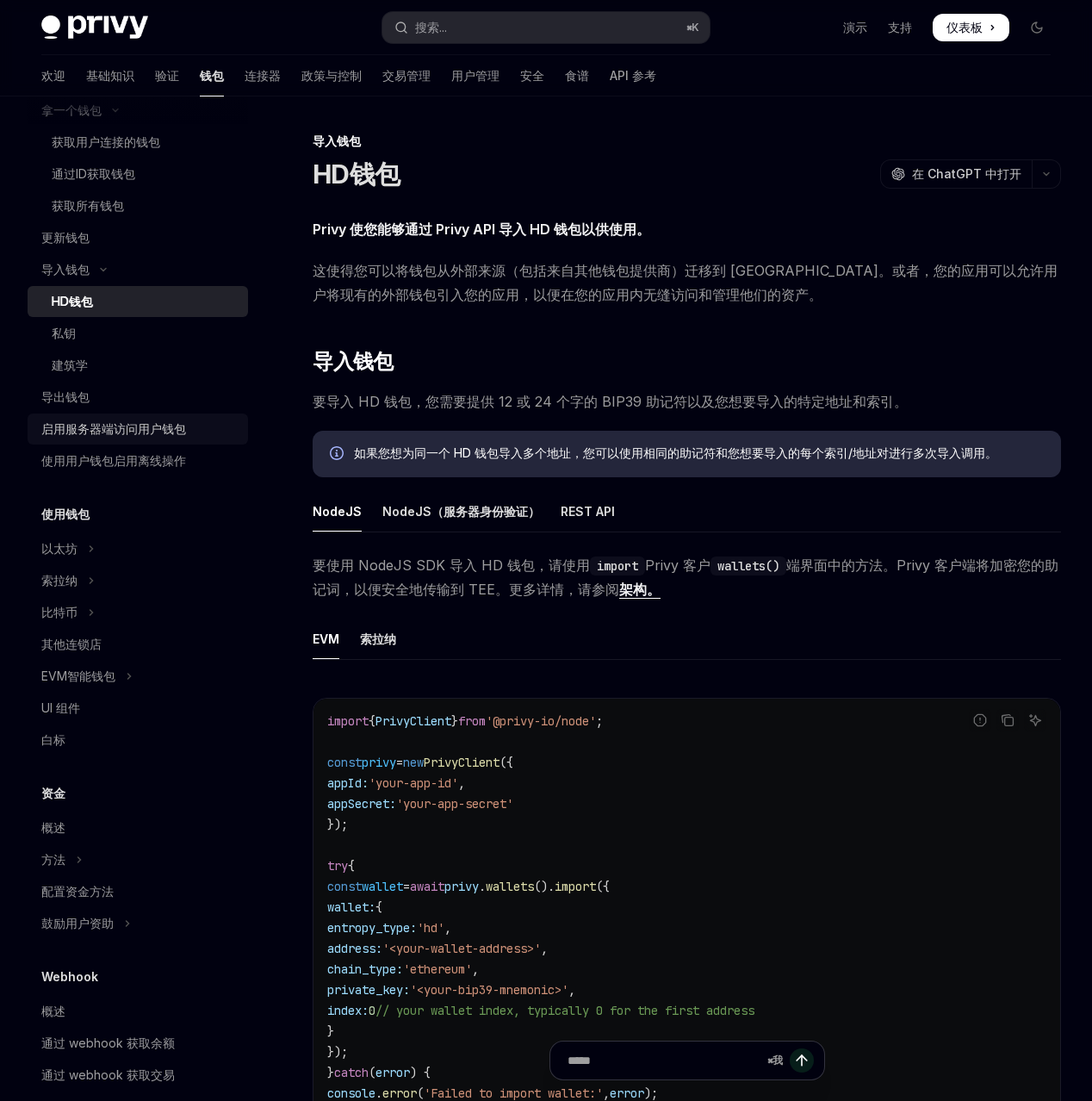
scroll to position [316, 0]
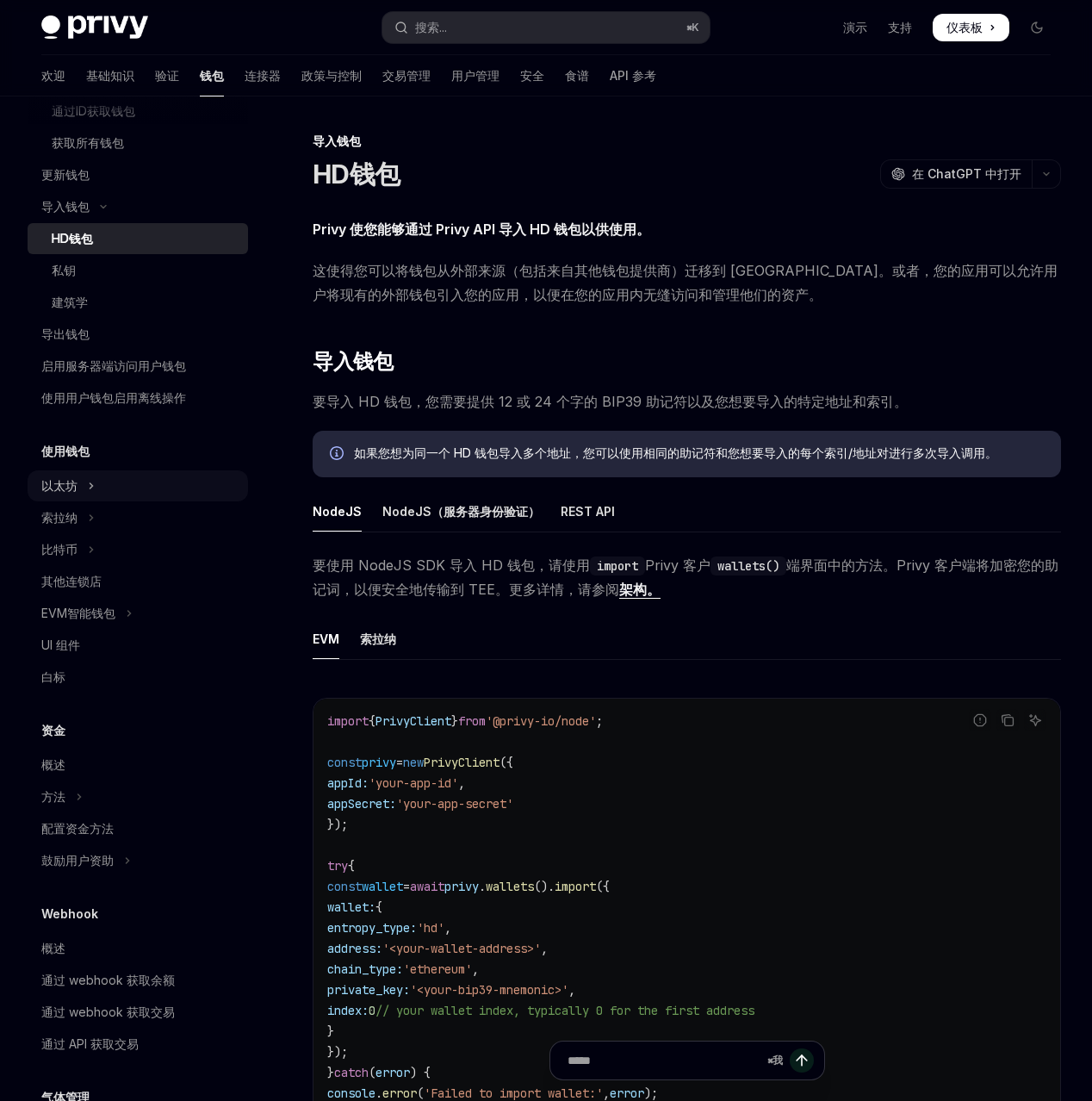
click at [164, 501] on button "以太坊" at bounding box center [138, 486] width 221 height 31
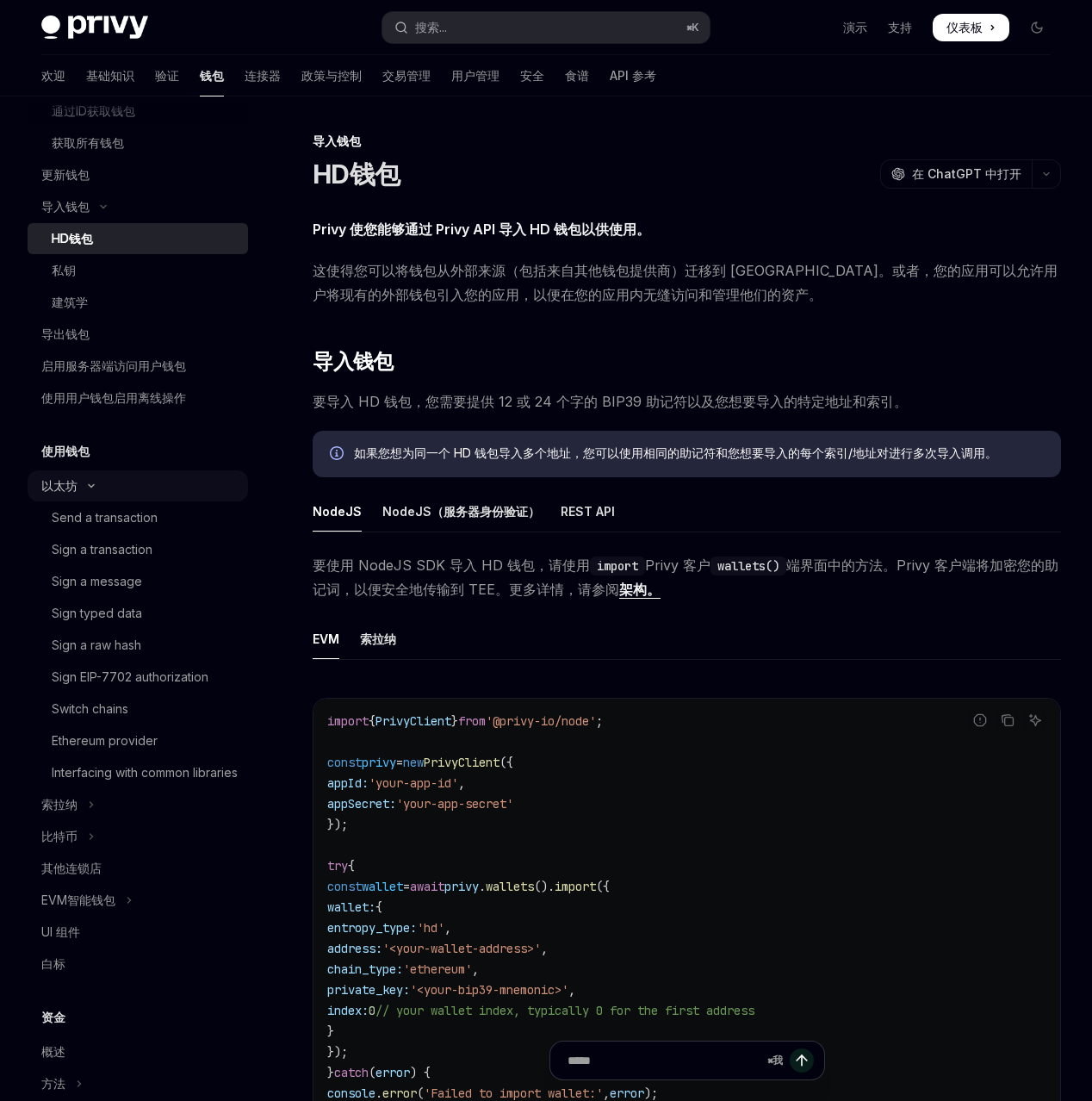
type textarea "*"
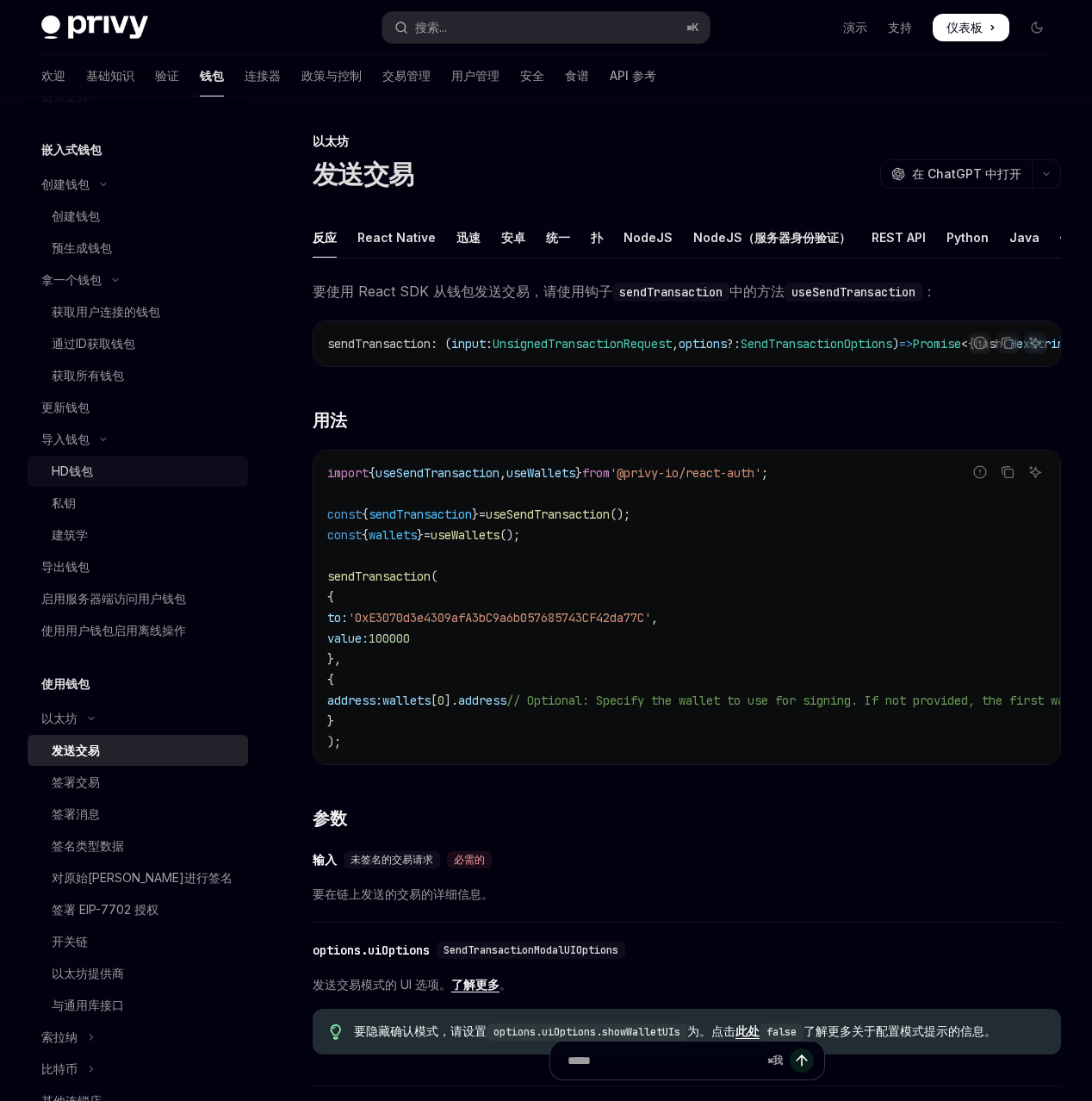
scroll to position [78, 0]
